Goal: Information Seeking & Learning: Check status

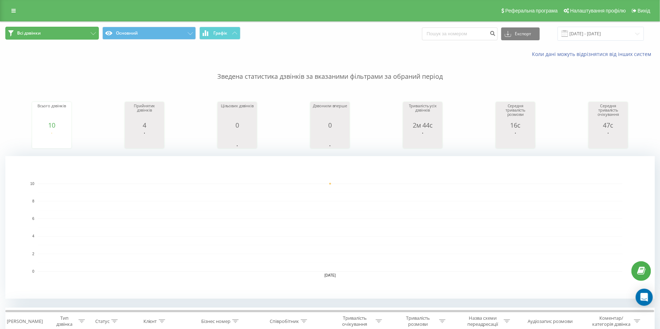
click at [85, 34] on button "Всі дзвінки" at bounding box center [52, 33] width 94 height 13
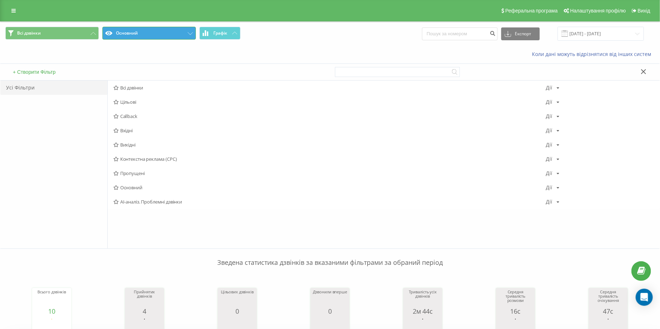
click at [130, 34] on button "Основний" at bounding box center [149, 33] width 94 height 13
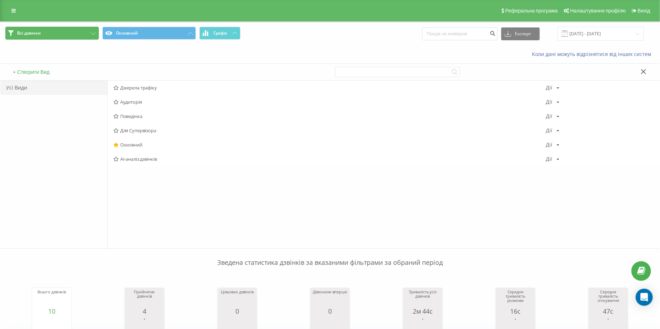
click at [66, 34] on button "Всі дзвінки" at bounding box center [52, 33] width 94 height 13
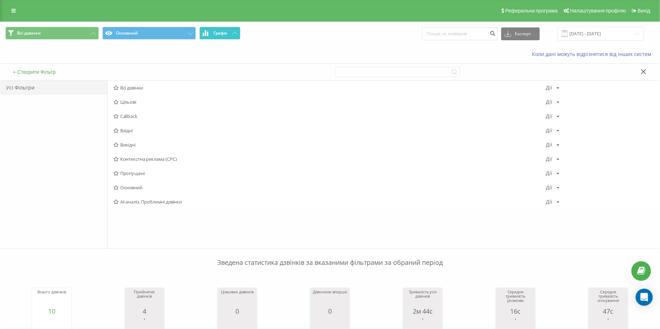
click at [221, 34] on span "Графік" at bounding box center [220, 33] width 14 height 5
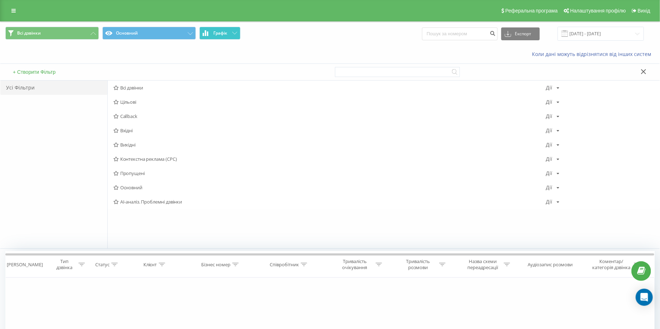
click at [237, 36] on button "Графік" at bounding box center [220, 33] width 41 height 13
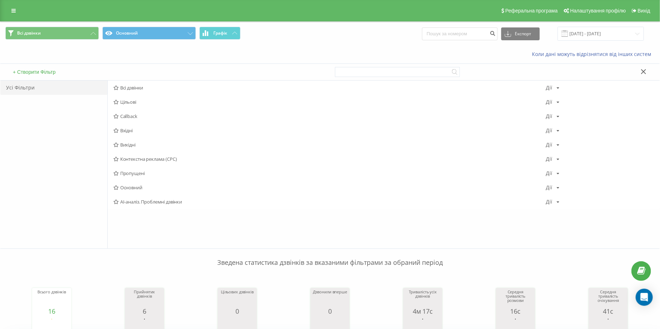
click at [19, 92] on div "Усі Фільтри" at bounding box center [53, 88] width 107 height 14
click at [96, 33] on button "Всі дзвінки" at bounding box center [52, 33] width 94 height 13
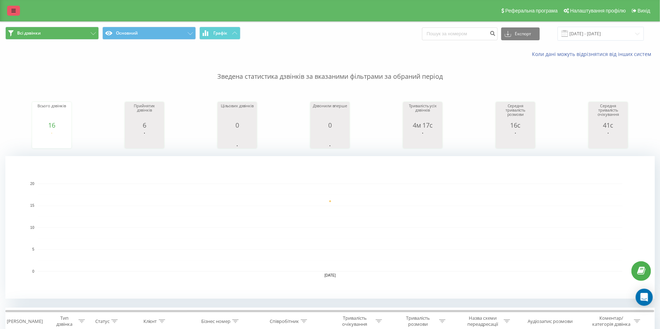
click at [15, 9] on icon at bounding box center [13, 10] width 4 height 5
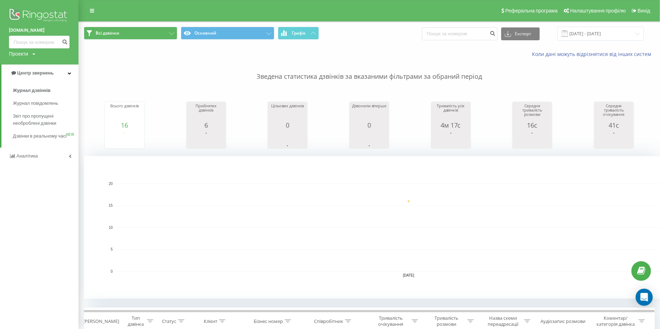
click at [156, 60] on p "Зведена статистика дзвінків за вказаними фільтрами за обраний період" at bounding box center [369, 70] width 571 height 24
click at [92, 6] on link at bounding box center [92, 11] width 13 height 10
